Goal: Task Accomplishment & Management: Complete application form

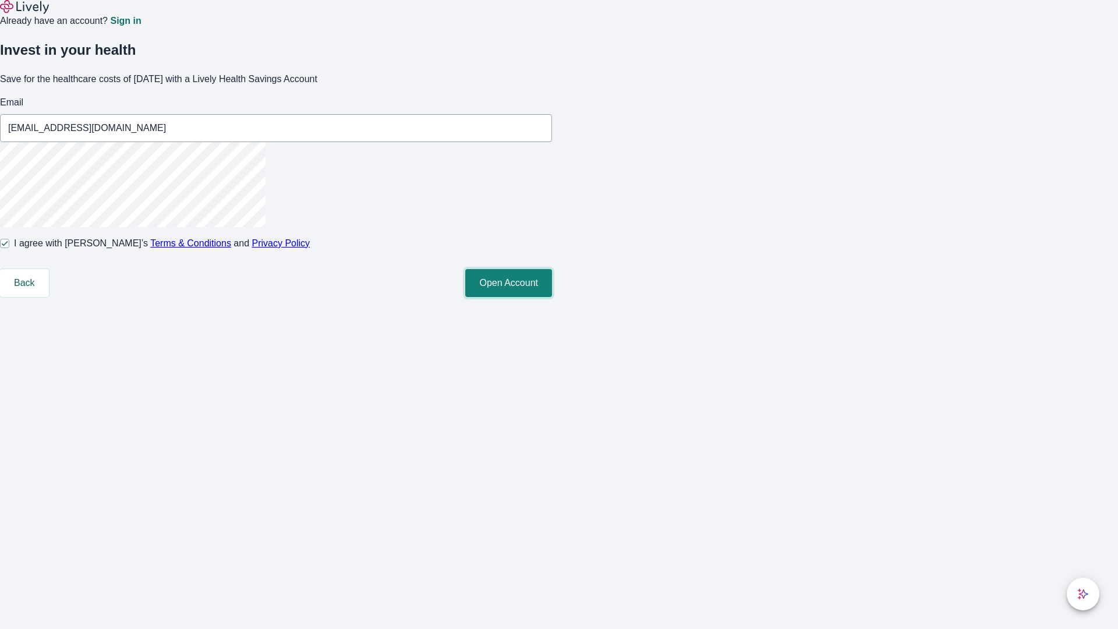
click at [552, 297] on button "Open Account" at bounding box center [508, 283] width 87 height 28
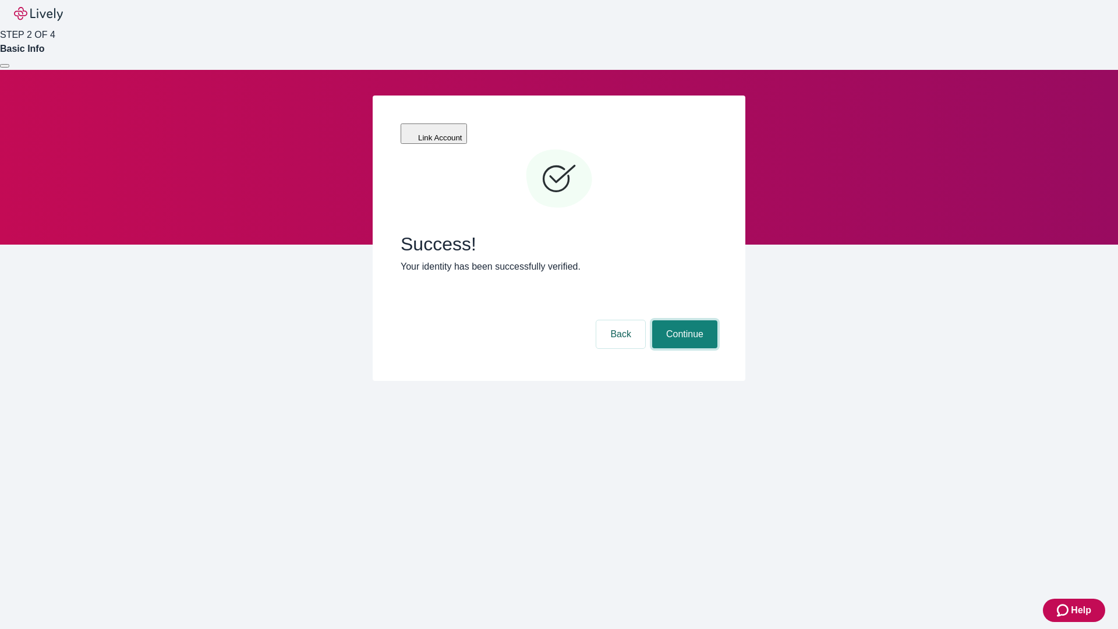
click at [683, 320] on button "Continue" at bounding box center [684, 334] width 65 height 28
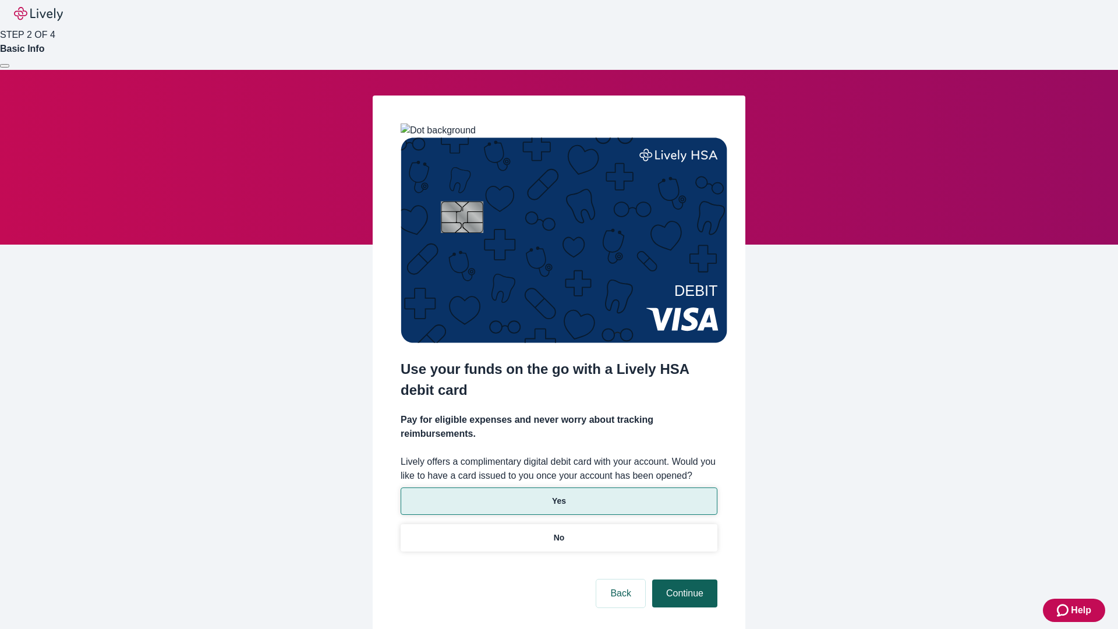
click at [558, 532] on p "No" at bounding box center [559, 538] width 11 height 12
click at [683, 579] on button "Continue" at bounding box center [684, 593] width 65 height 28
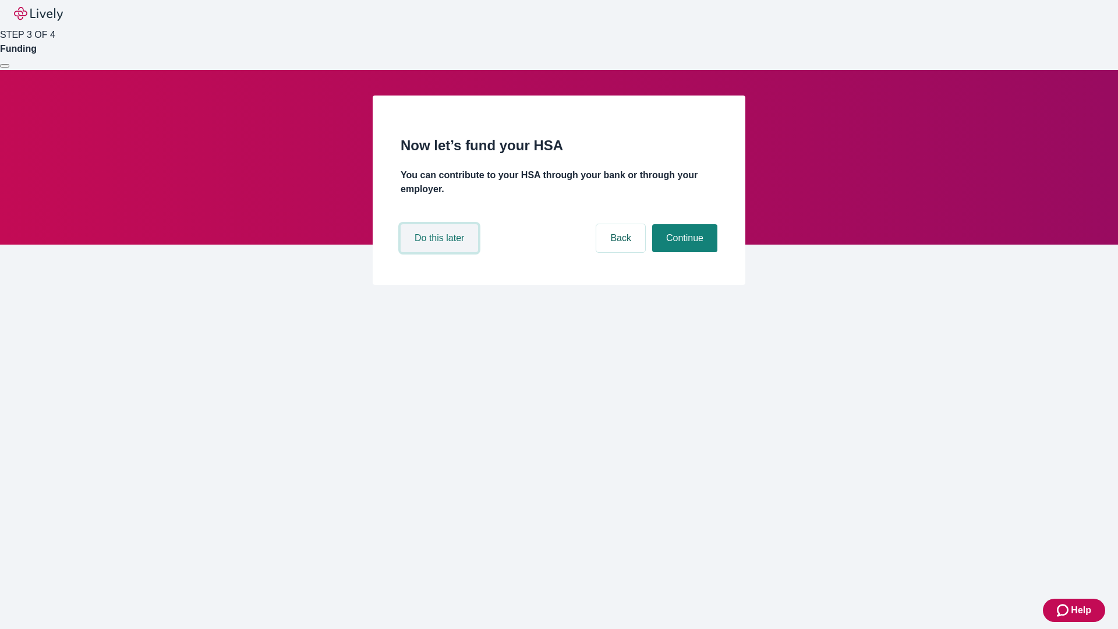
click at [441, 252] on button "Do this later" at bounding box center [439, 238] width 77 height 28
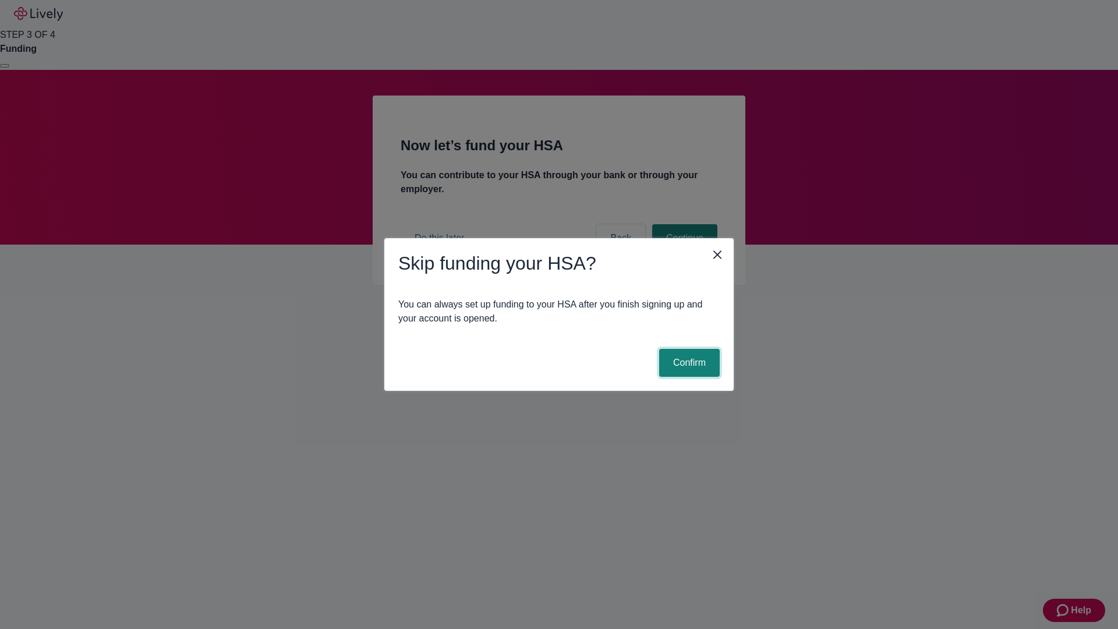
click at [688, 363] on button "Confirm" at bounding box center [689, 363] width 61 height 28
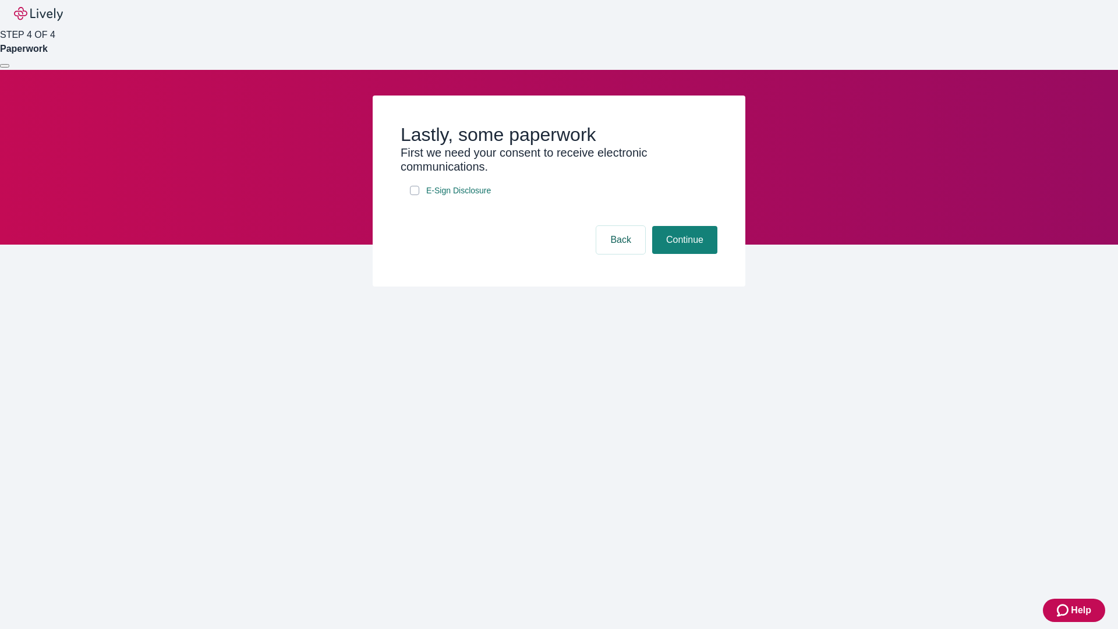
click at [415, 195] on input "E-Sign Disclosure" at bounding box center [414, 190] width 9 height 9
checkbox input "true"
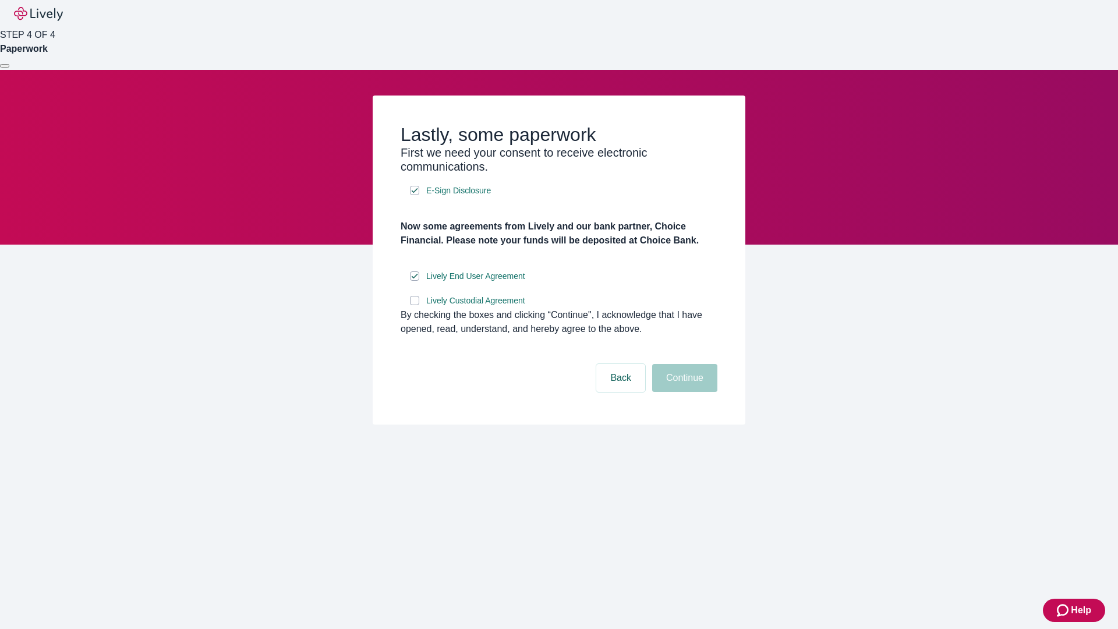
click at [415, 305] on input "Lively Custodial Agreement" at bounding box center [414, 300] width 9 height 9
checkbox input "true"
click at [683, 392] on button "Continue" at bounding box center [684, 378] width 65 height 28
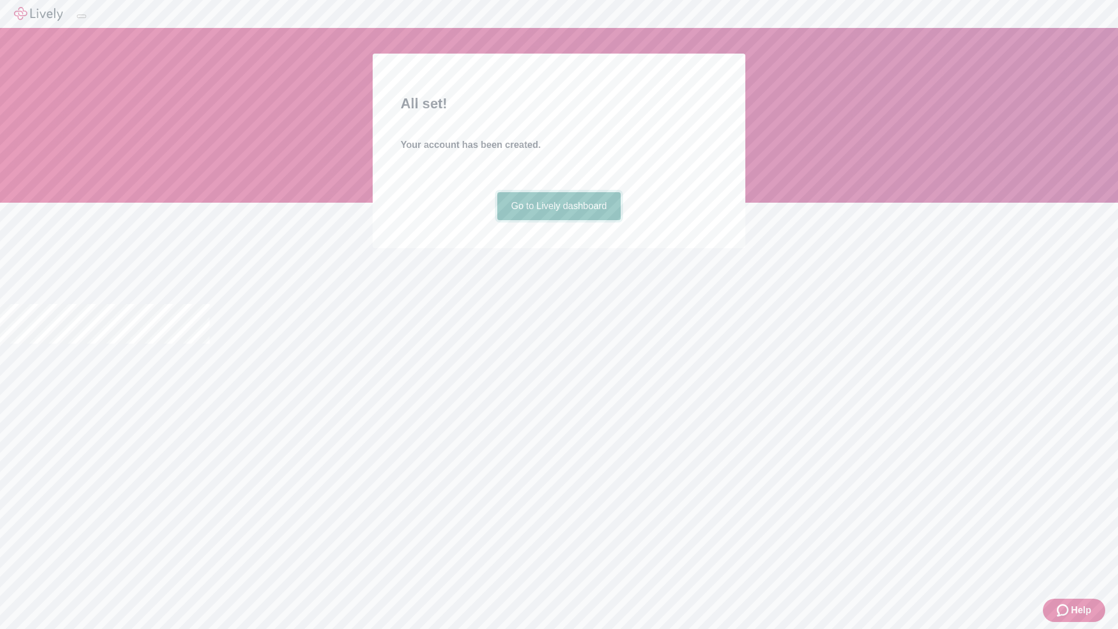
click at [558, 220] on link "Go to Lively dashboard" at bounding box center [559, 206] width 124 height 28
